Goal: Communication & Community: Answer question/provide support

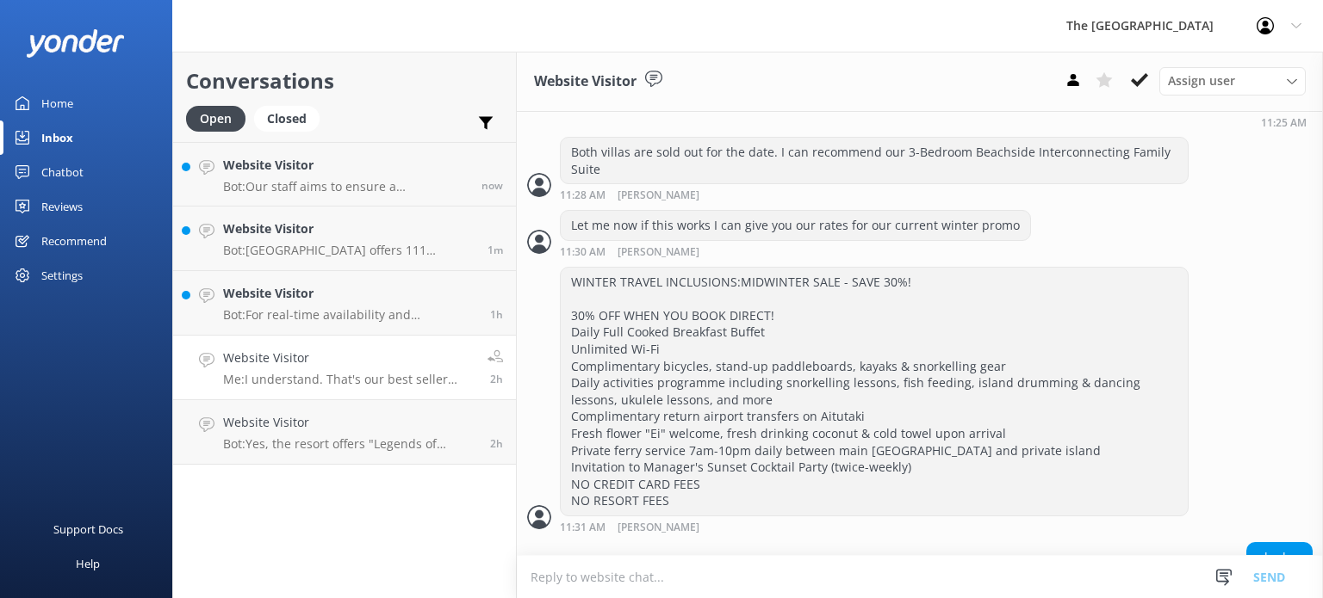
scroll to position [1354, 0]
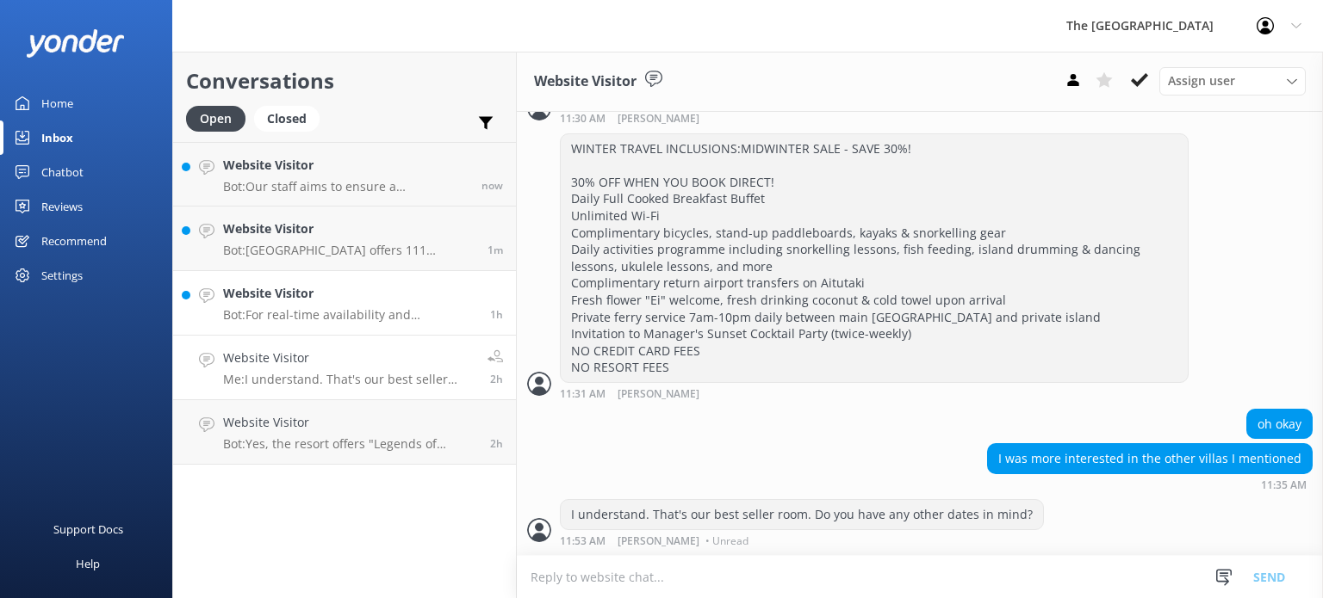
click at [370, 323] on link "Website Visitor Bot: For real-time availability and accommodation bookings, ple…" at bounding box center [344, 303] width 343 height 65
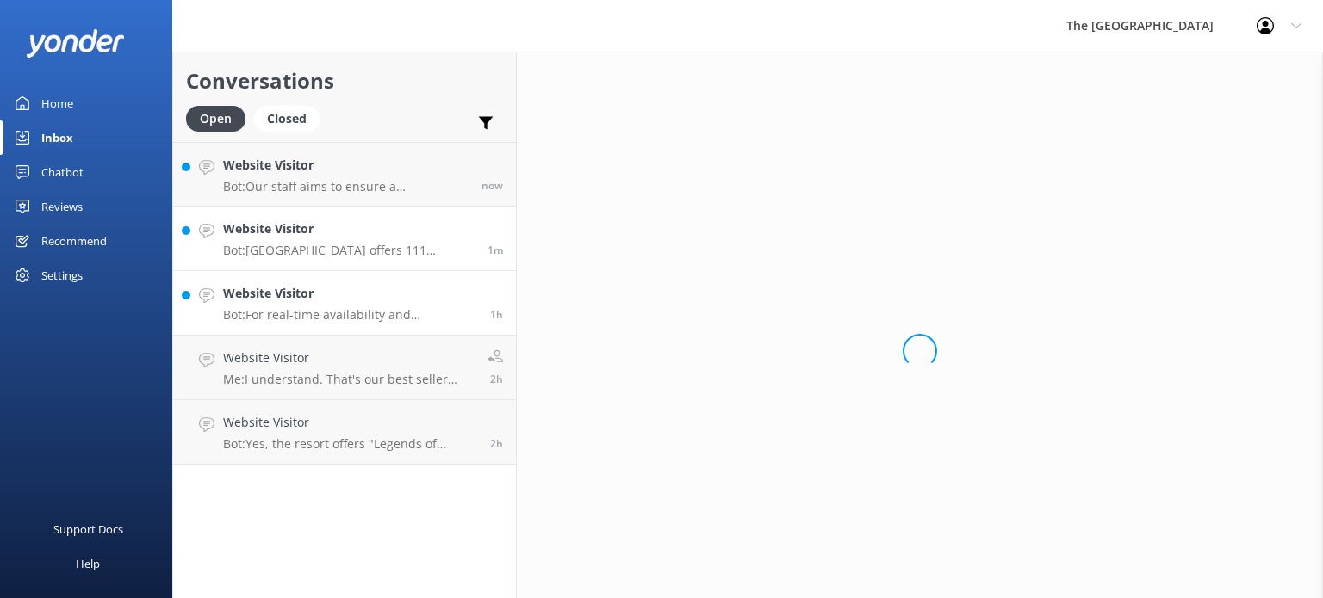
drag, startPoint x: 375, startPoint y: 240, endPoint x: 376, endPoint y: 225, distance: 15.5
click at [376, 240] on div "Website Visitor Bot: [GEOGRAPHIC_DATA] offers 111 accommodation options, while …" at bounding box center [348, 239] width 251 height 38
click at [376, 174] on h4 "Website Visitor" at bounding box center [345, 165] width 245 height 19
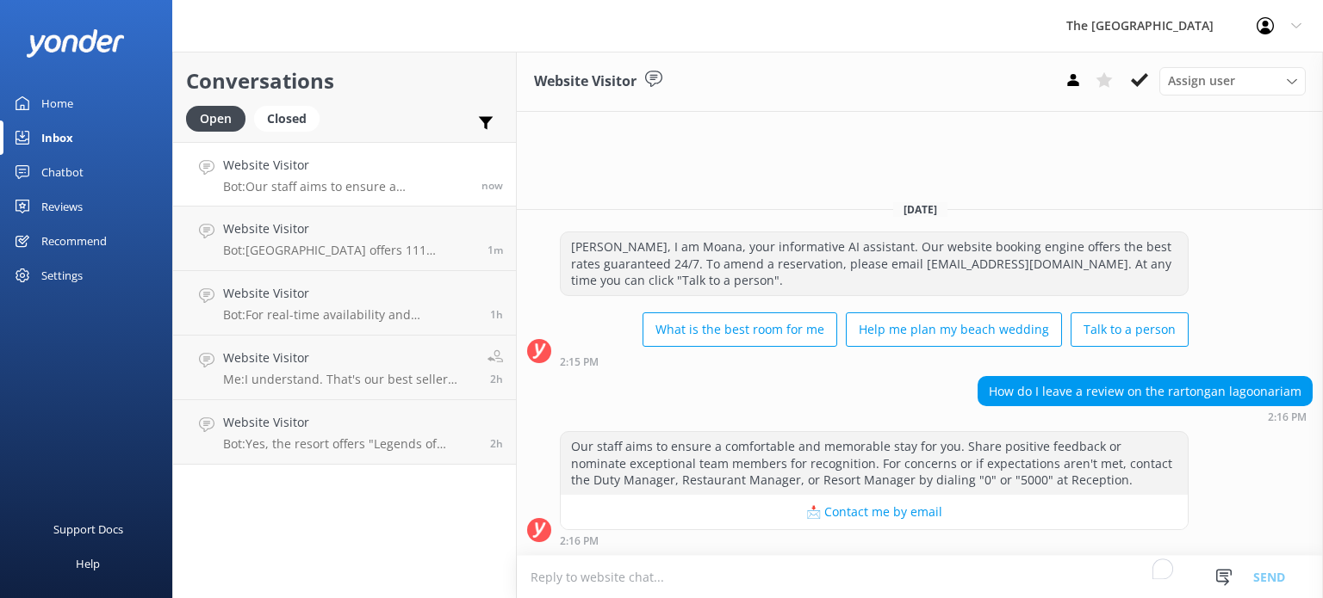
click at [376, 174] on h4 "Website Visitor" at bounding box center [345, 165] width 245 height 19
click at [784, 581] on textarea "To enrich screen reader interactions, please activate Accessibility in Grammarl…" at bounding box center [920, 577] width 806 height 42
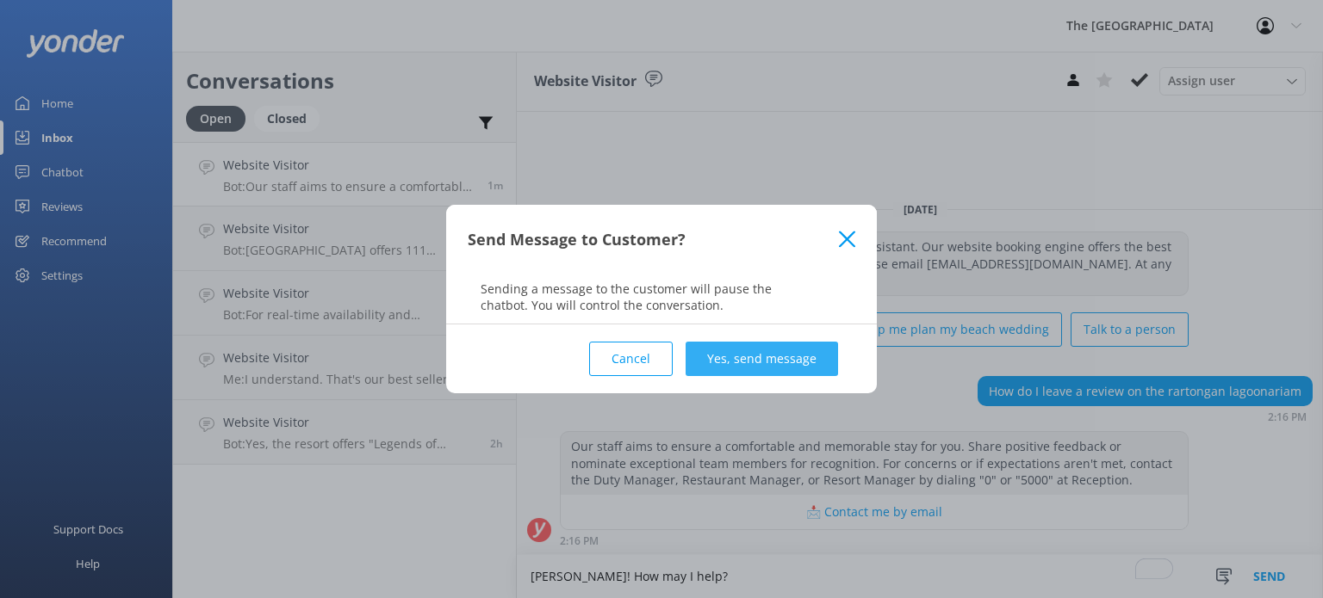
type textarea "[PERSON_NAME]! How may I help?"
click at [756, 361] on button "Yes, send message" at bounding box center [761, 359] width 152 height 34
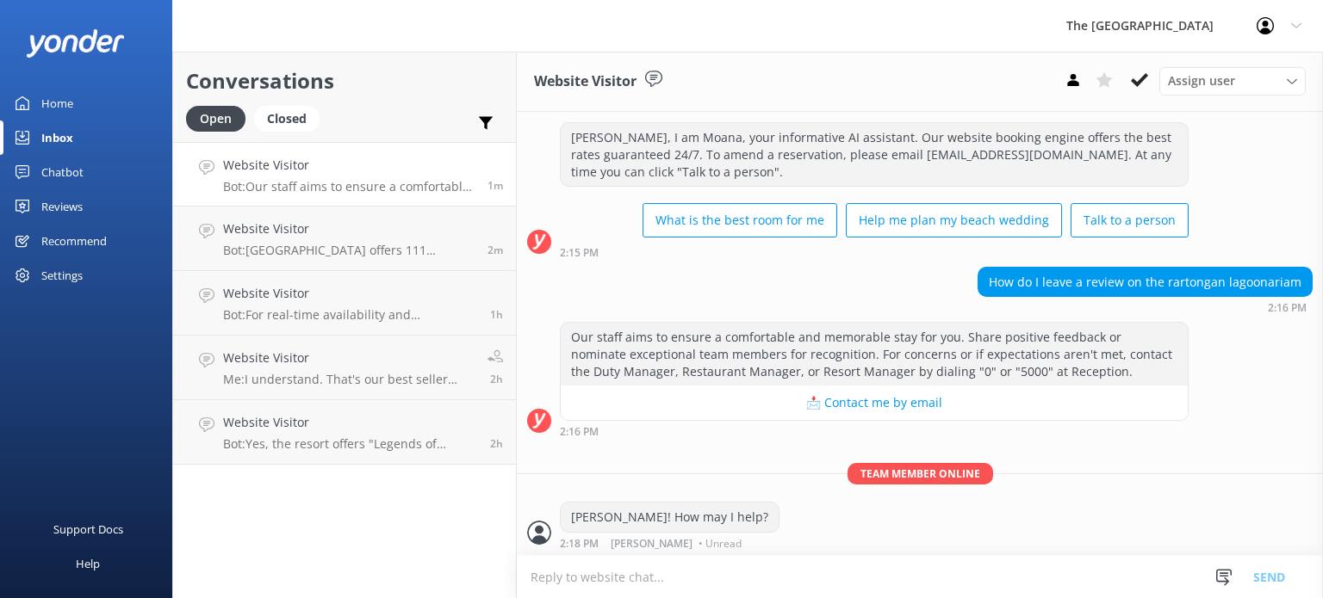
scroll to position [34, 0]
click at [697, 579] on textarea "To enrich screen reader interactions, please activate Accessibility in Grammarl…" at bounding box center [920, 577] width 806 height 42
type textarea "O"
type textarea "You may email us at [EMAIL_ADDRESS][DOMAIN_NAME]"
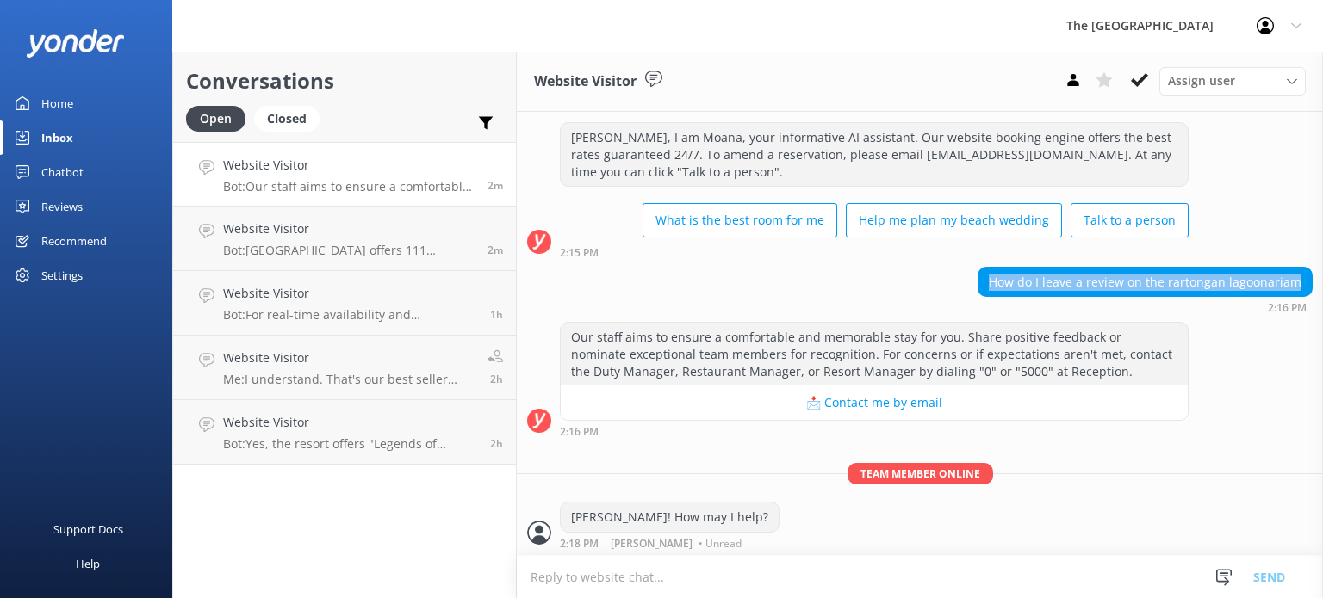
drag, startPoint x: 980, startPoint y: 283, endPoint x: 1301, endPoint y: 281, distance: 321.2
click at [1301, 281] on div "How do I leave a review on the rartongan lagoonariam 2:16 PM" at bounding box center [920, 290] width 806 height 47
copy div "How do I leave a review on the rartongan lagoonariam"
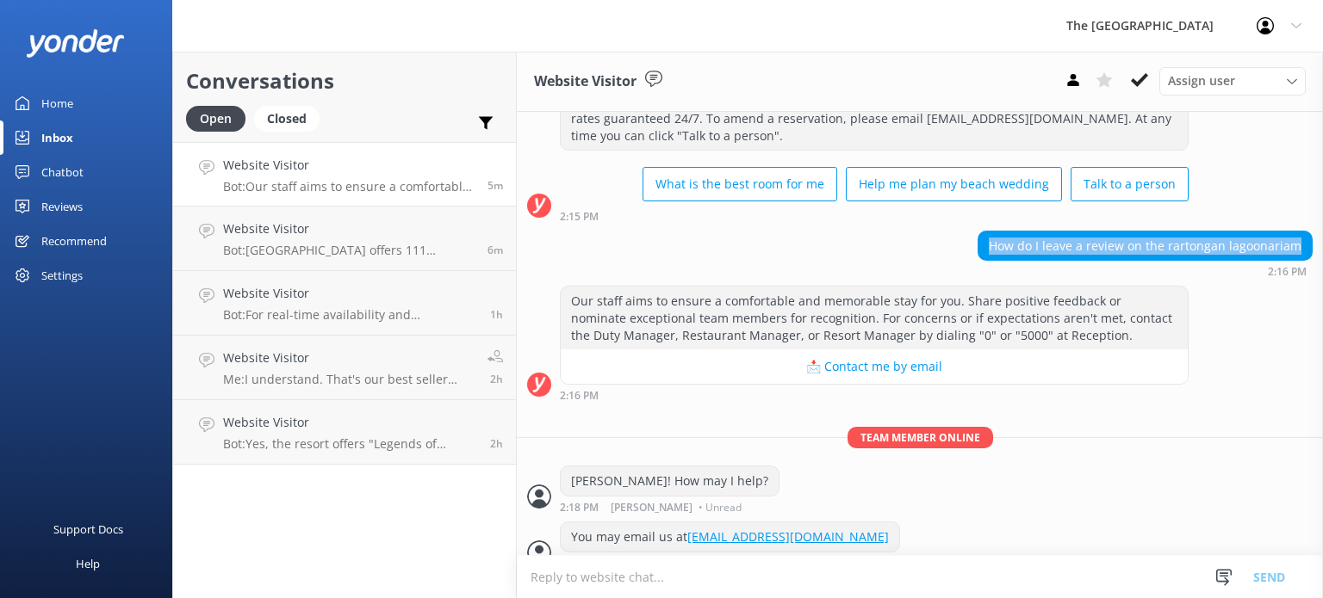
scroll to position [90, 0]
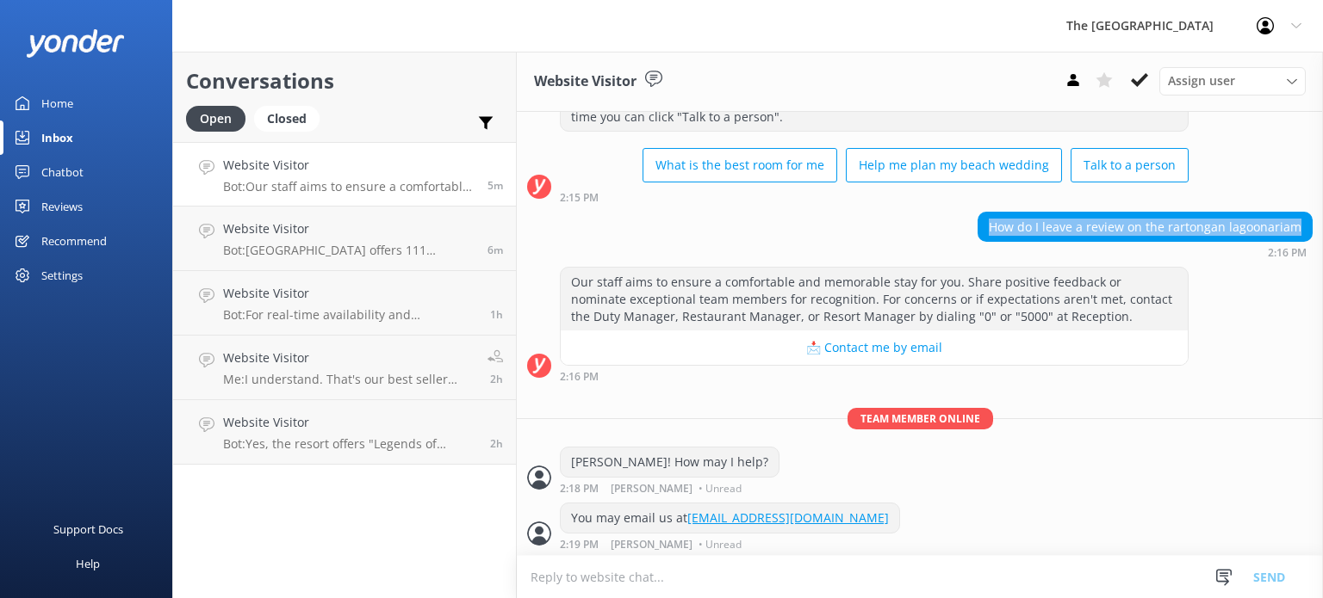
click at [808, 586] on textarea "To enrich screen reader interactions, please activate Accessibility in Grammarl…" at bounding box center [920, 577] width 806 height 42
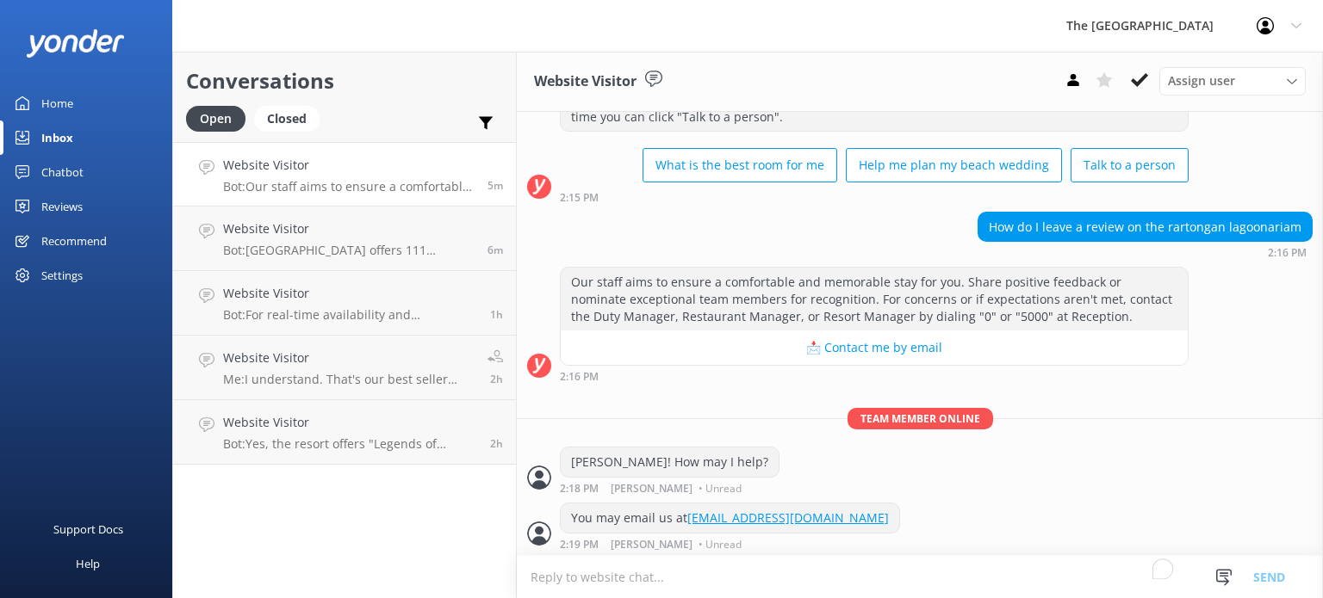
scroll to position [0, 0]
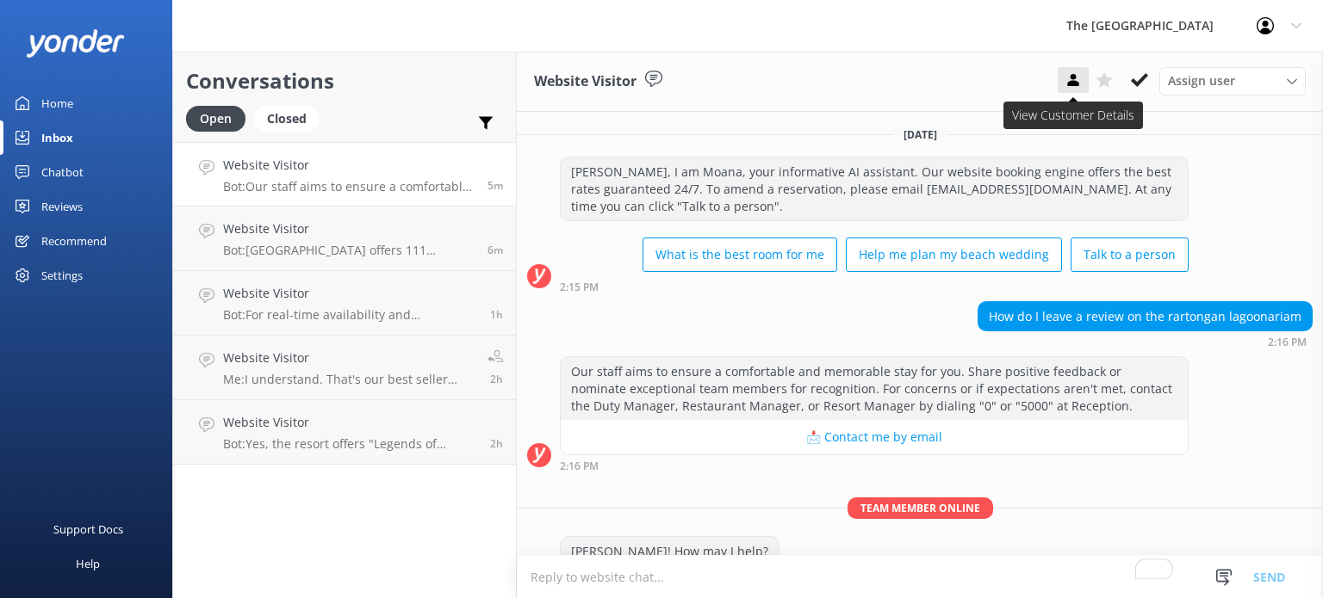
click at [1071, 80] on icon at bounding box center [1072, 79] width 17 height 17
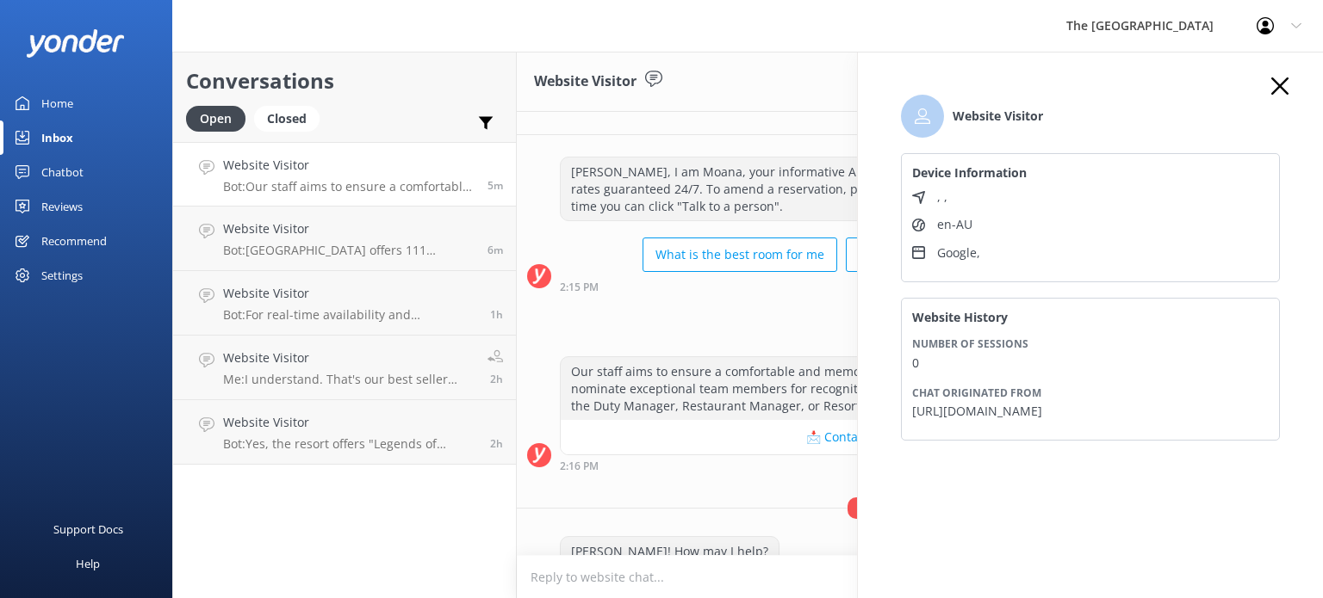
click at [1285, 88] on icon "button" at bounding box center [1279, 85] width 17 height 17
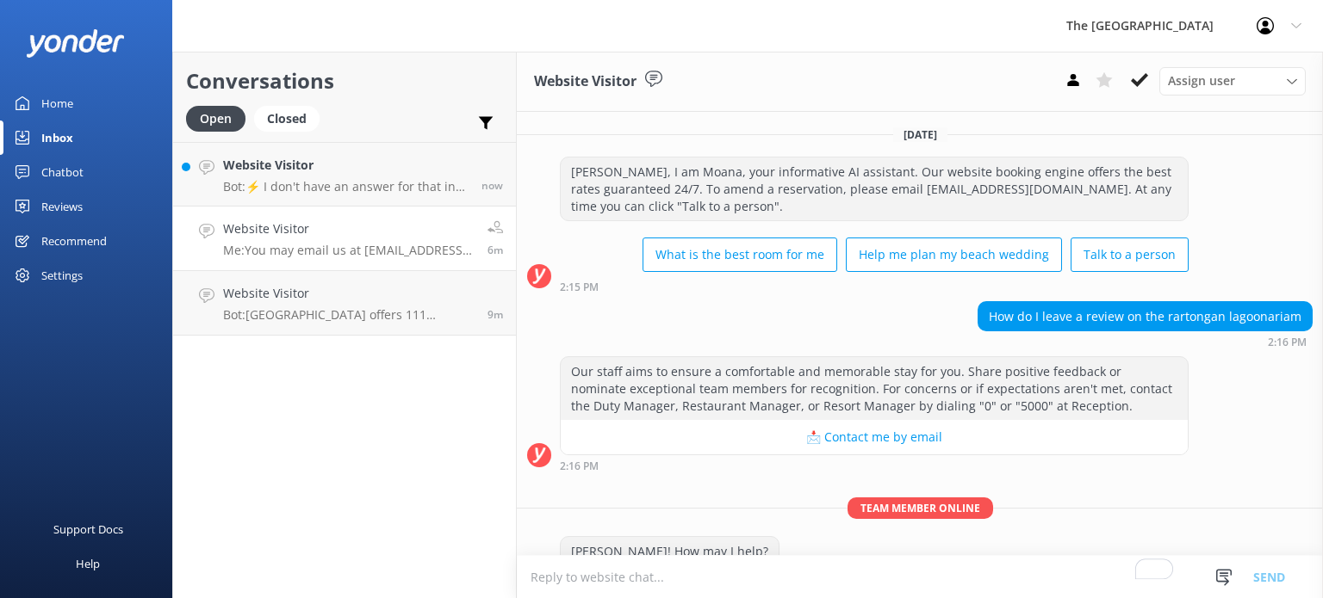
scroll to position [90, 0]
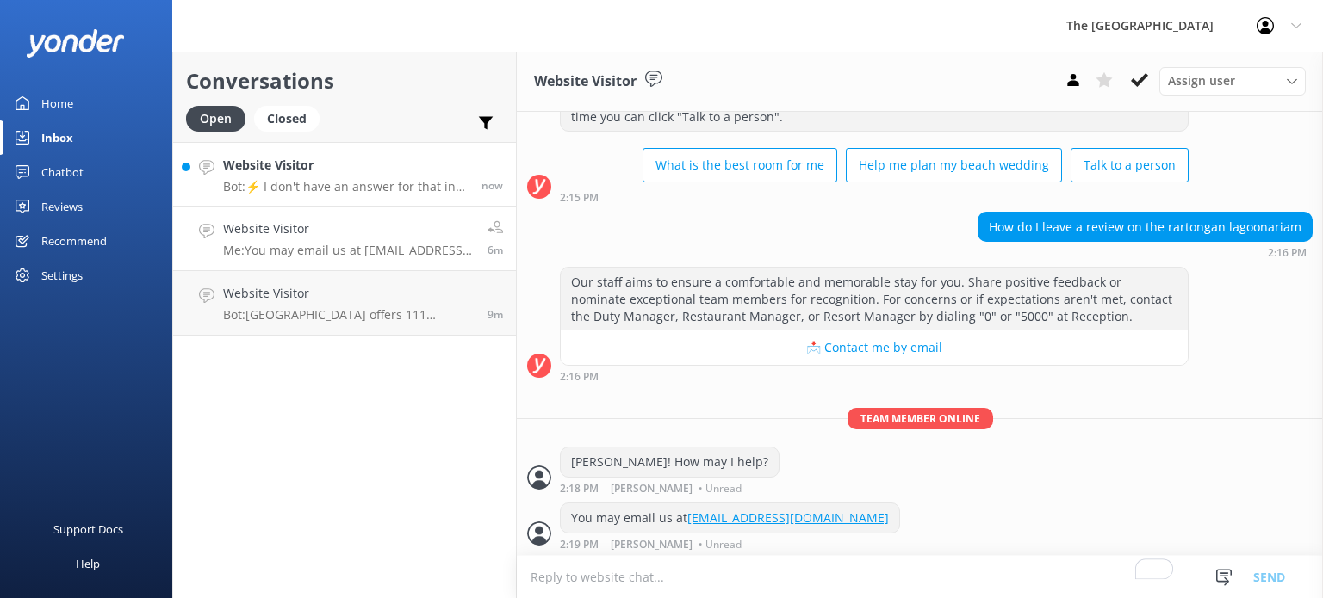
click at [290, 184] on p "Bot: ⚡ I don't have an answer for that in my knowledge base. Please try and rep…" at bounding box center [345, 186] width 245 height 15
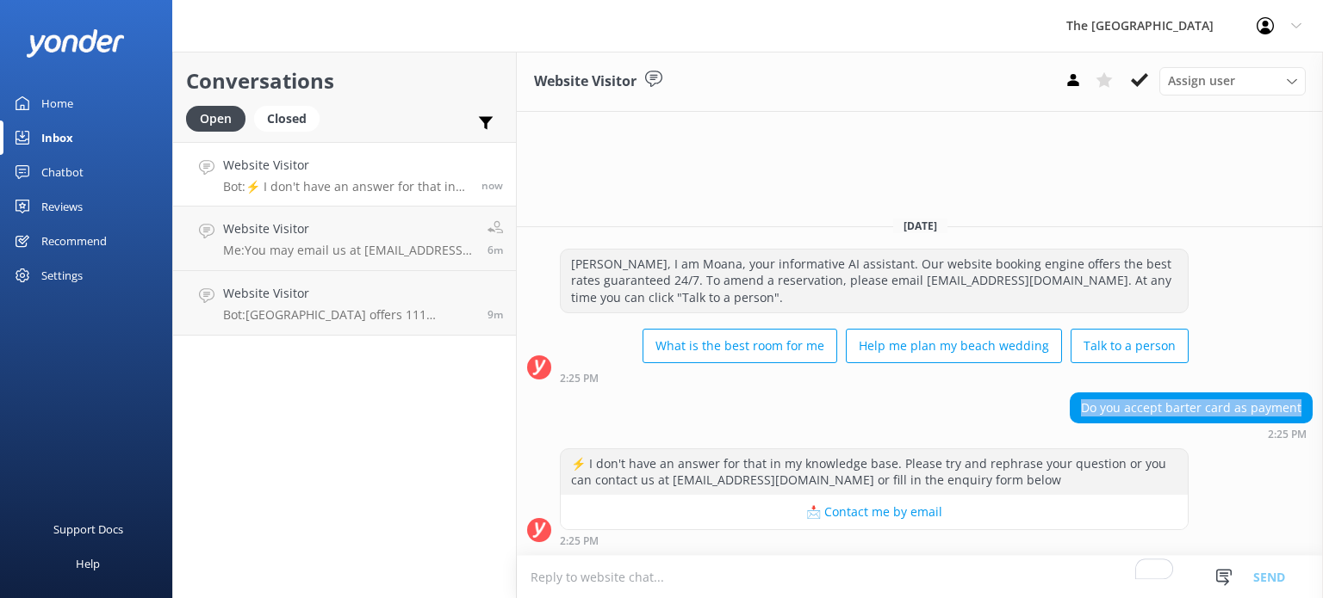
drag, startPoint x: 1080, startPoint y: 402, endPoint x: 1309, endPoint y: 406, distance: 229.1
click at [1310, 406] on div "Do you accept barter card as payment" at bounding box center [1190, 407] width 241 height 29
copy div "Do you accept barter card as payment"
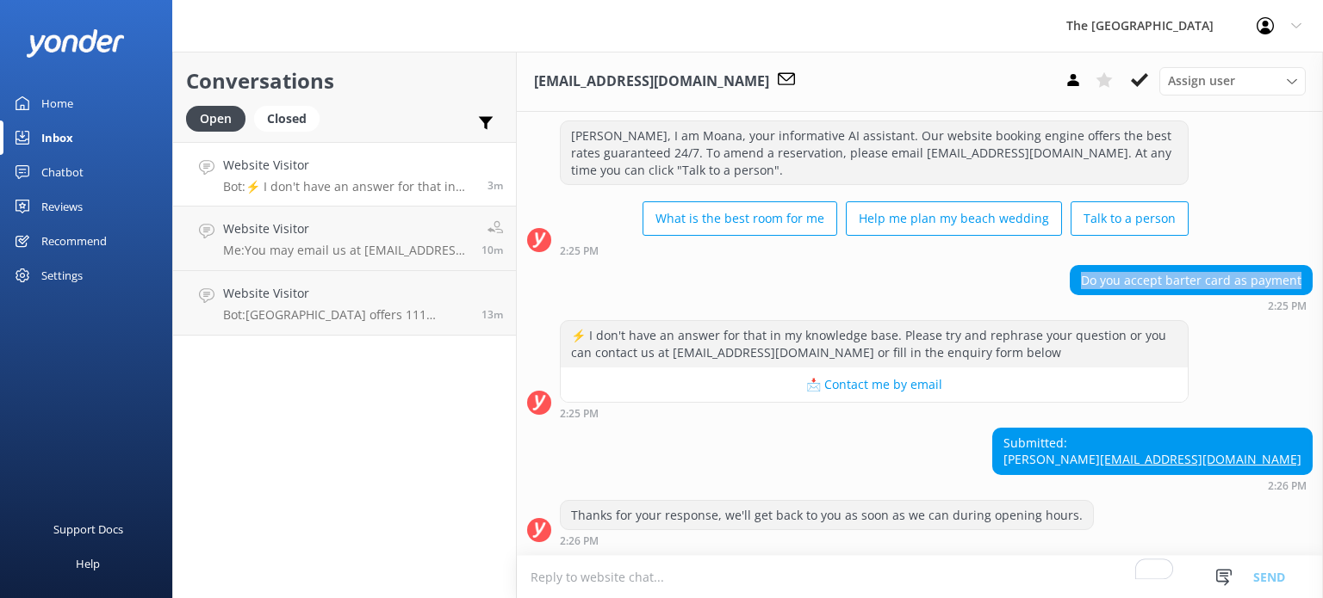
scroll to position [51, 0]
click at [375, 182] on p "Bot: ⚡ I don't have an answer for that in my knowledge base. Please try and rep…" at bounding box center [348, 186] width 251 height 15
click at [720, 444] on div "Submitted: Chris [EMAIL_ADDRESS][DOMAIN_NAME] 2:26 PM" at bounding box center [920, 460] width 806 height 64
click at [718, 431] on div "Submitted: Chris [EMAIL_ADDRESS][DOMAIN_NAME] 2:26 PM" at bounding box center [920, 460] width 806 height 64
click at [629, 567] on textarea "To enrich screen reader interactions, please activate Accessibility in Grammarl…" at bounding box center [920, 577] width 806 height 42
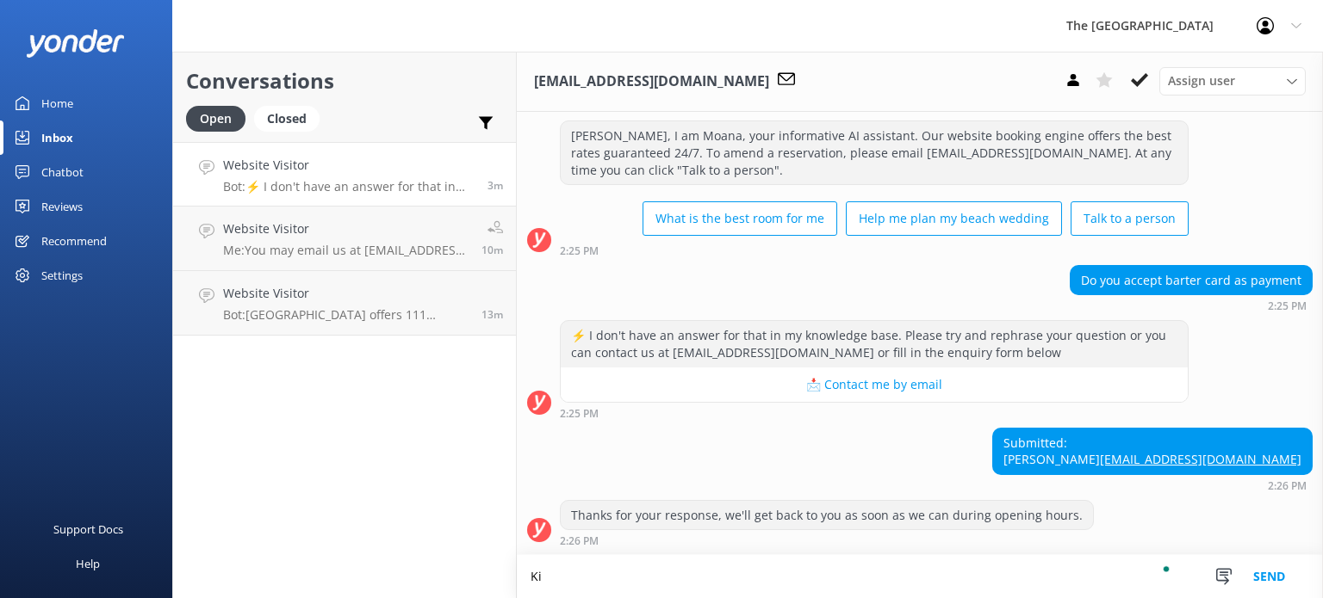
type textarea "K"
type textarea "[PERSON_NAME]. Thank you for your message."
drag, startPoint x: 1071, startPoint y: 264, endPoint x: 1284, endPoint y: 264, distance: 212.7
click at [1285, 266] on div "Do you accept barter card as payment" at bounding box center [1190, 280] width 241 height 29
copy div "Do you accept barter card as payment"
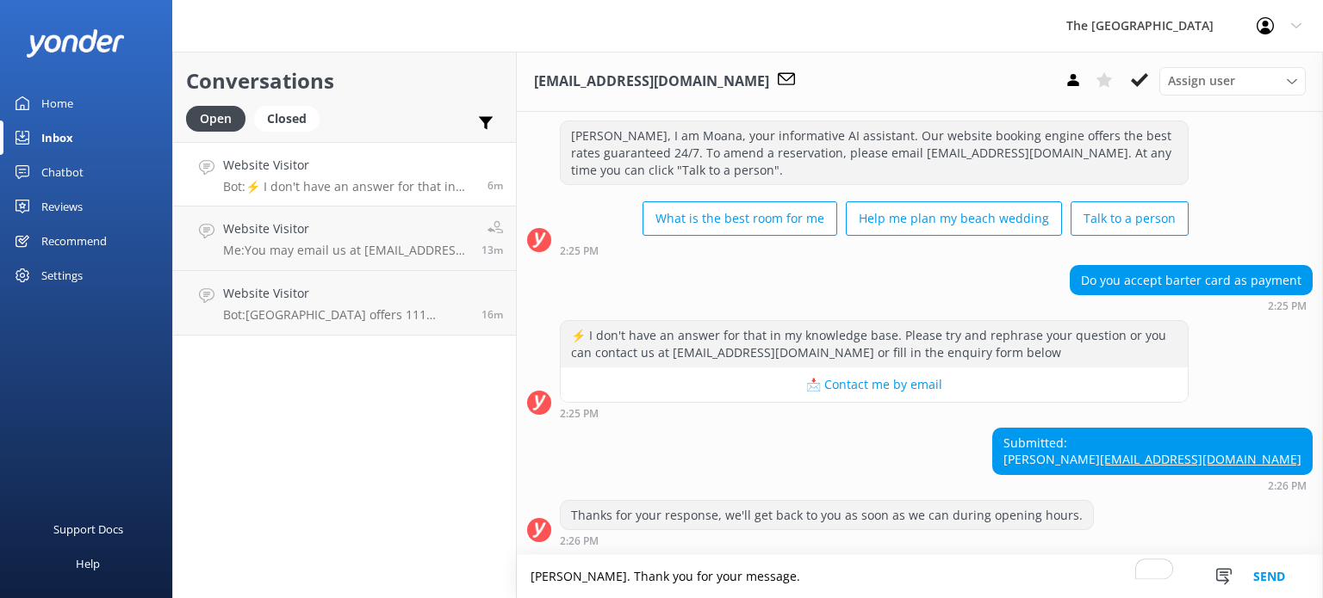
click at [801, 561] on textarea "[PERSON_NAME]. Thank you for your message." at bounding box center [920, 576] width 806 height 43
